Goal: Navigation & Orientation: Find specific page/section

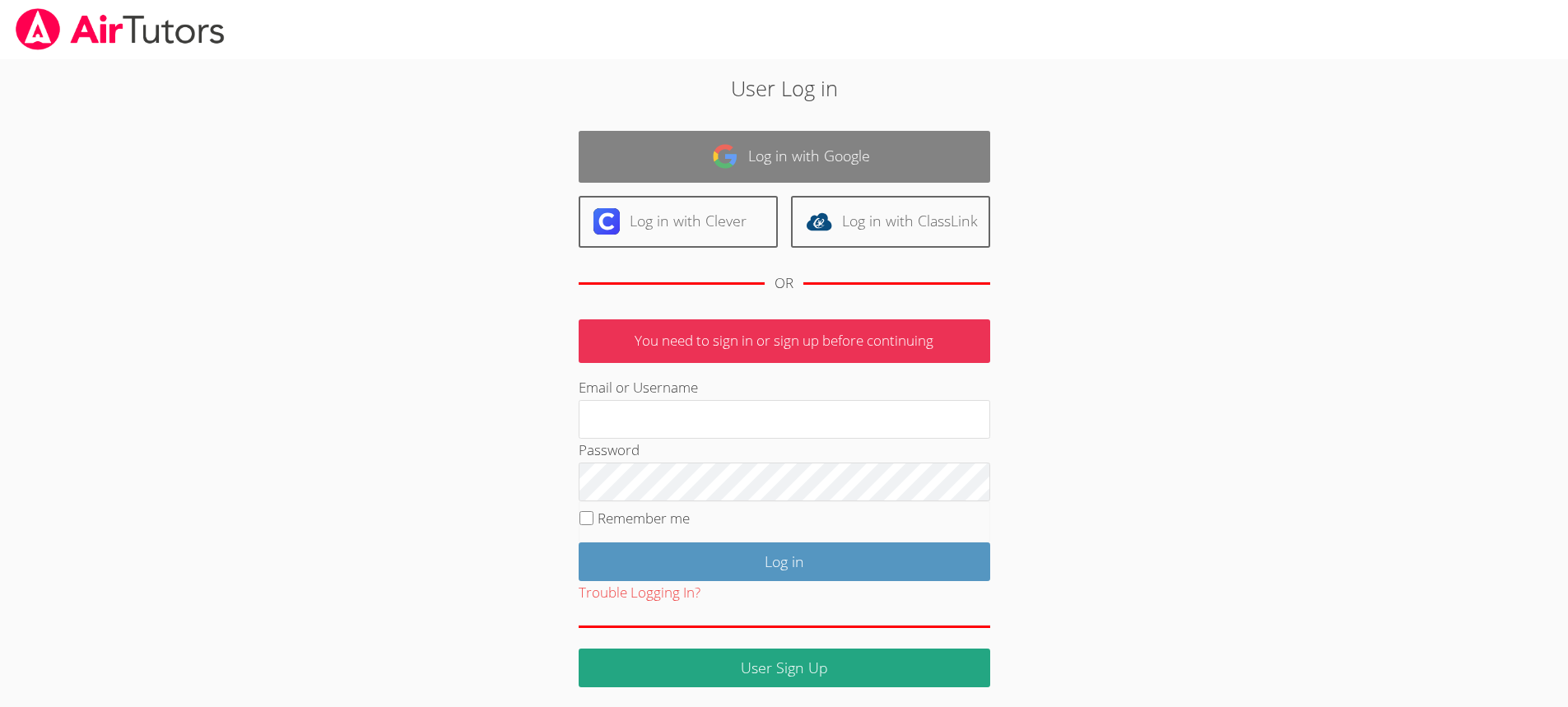
type input "[EMAIL_ADDRESS][DOMAIN_NAME]"
click at [912, 156] on link "Log in with Google" at bounding box center [784, 157] width 411 height 52
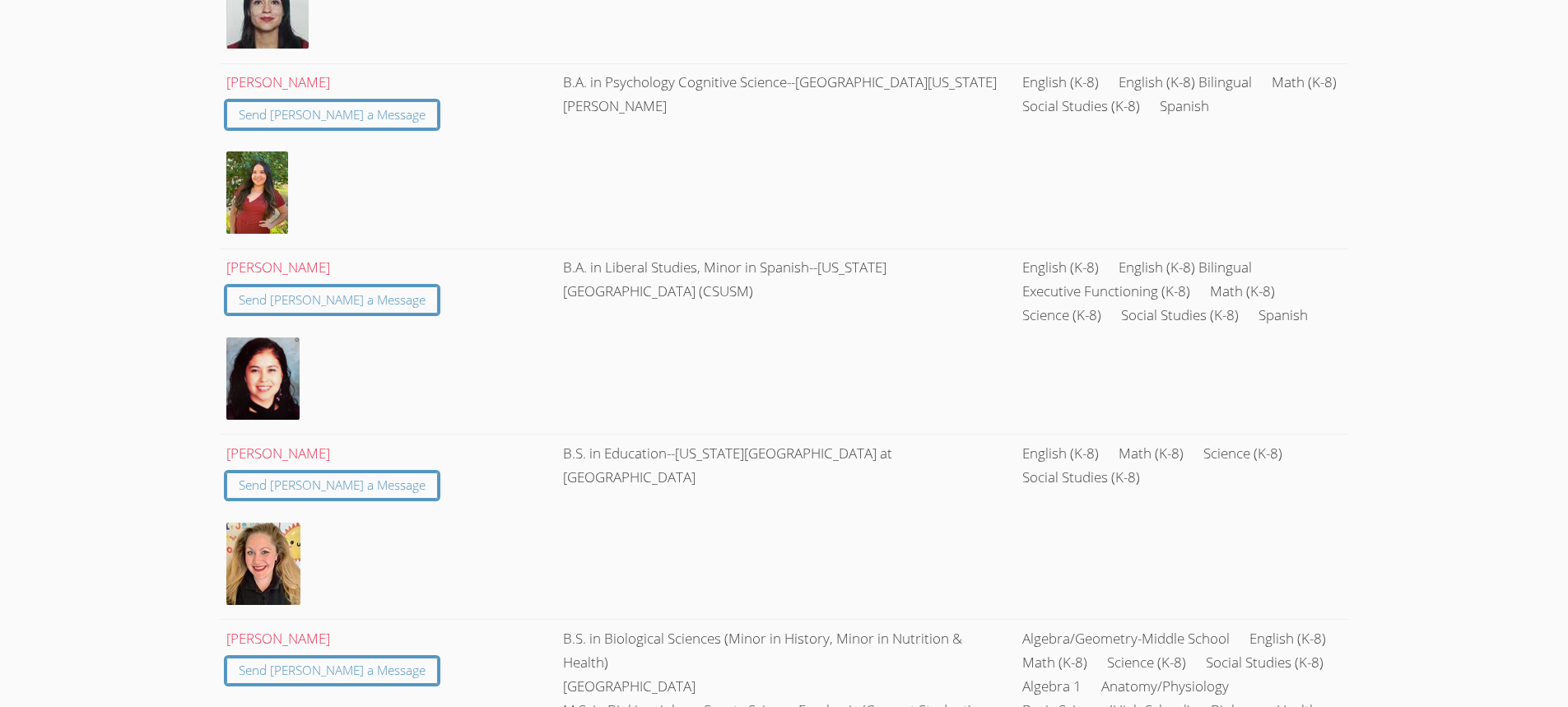
scroll to position [1482, 0]
